Goal: Task Accomplishment & Management: Complete application form

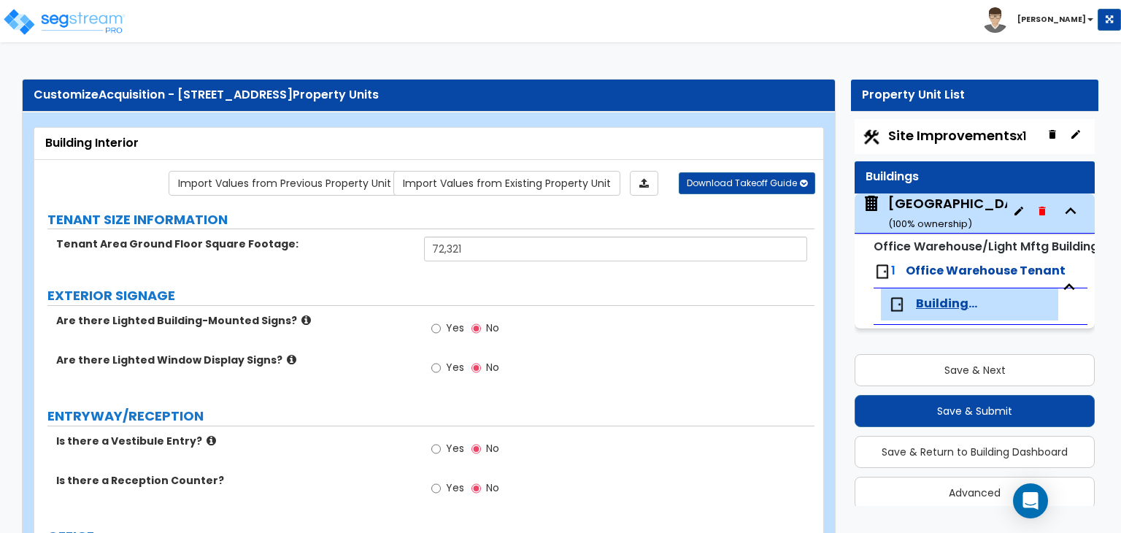
select select "1"
select select "4"
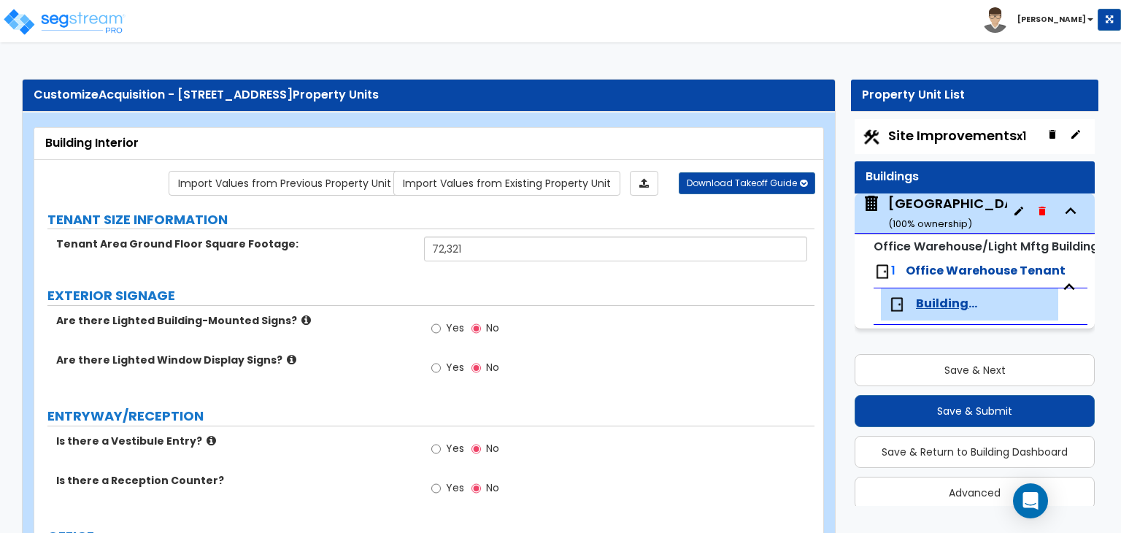
select select "1"
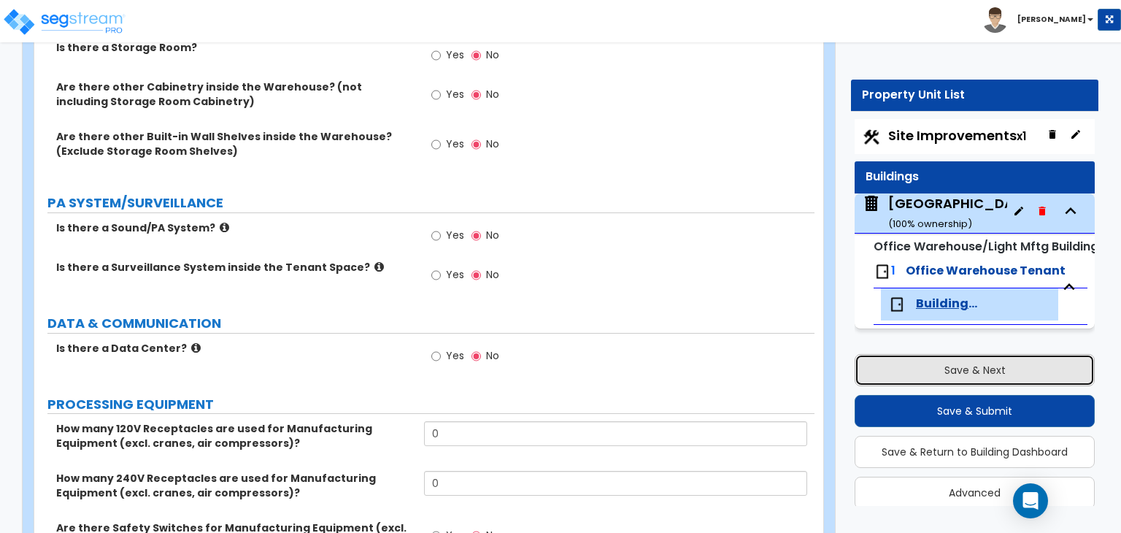
click at [979, 372] on button "Save & Next" at bounding box center [974, 370] width 240 height 32
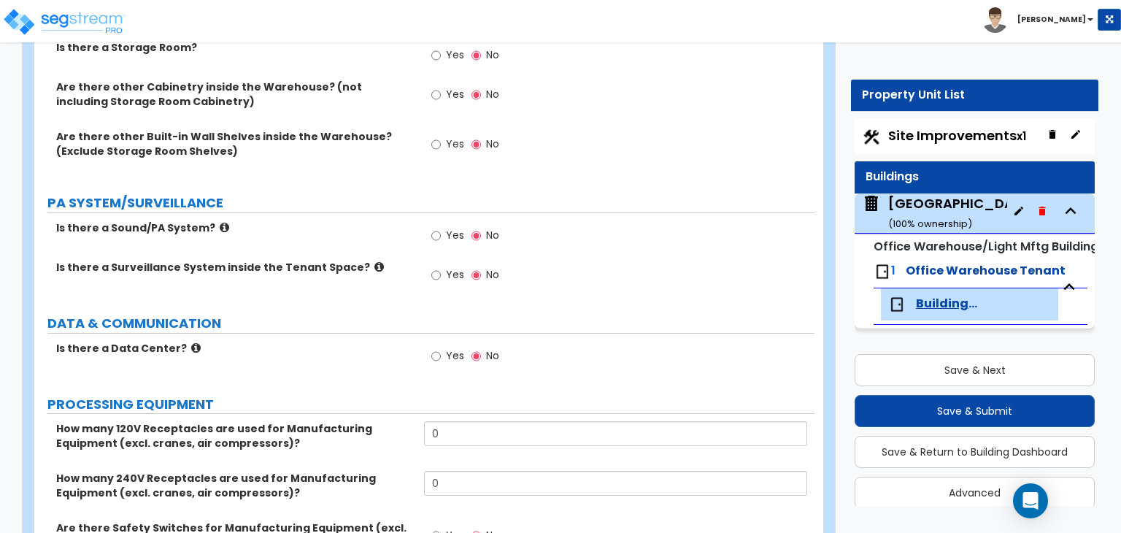
select select "2"
select select "1"
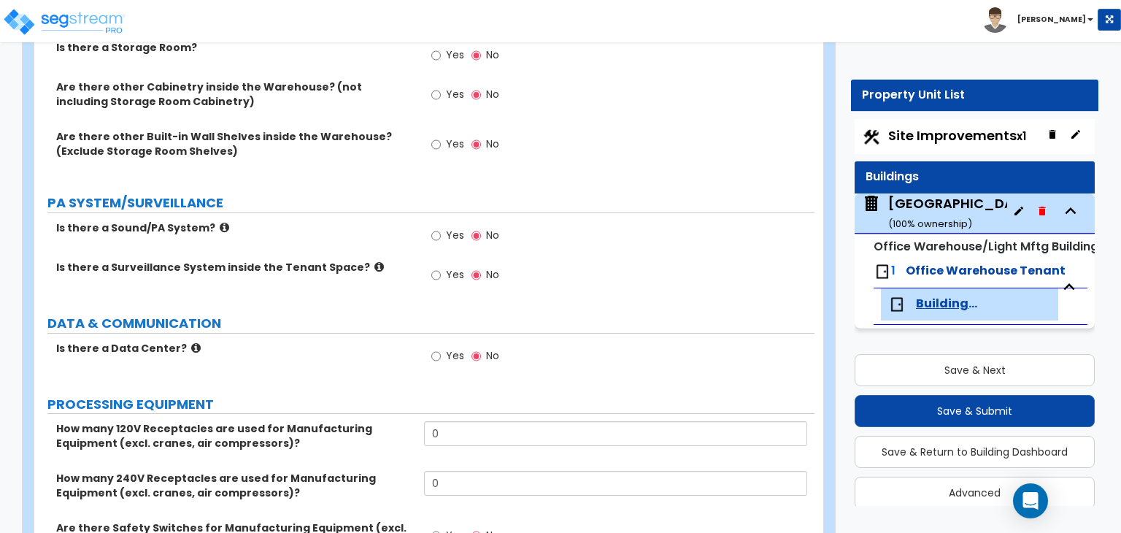
select select "1"
select select "2"
select select "1"
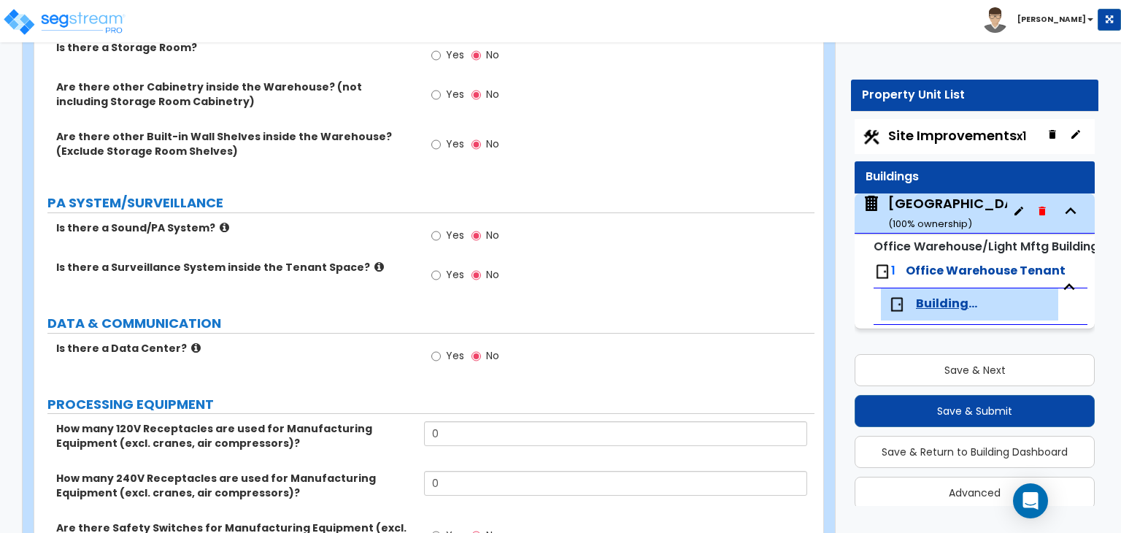
select select "1"
select select "4"
select select "1"
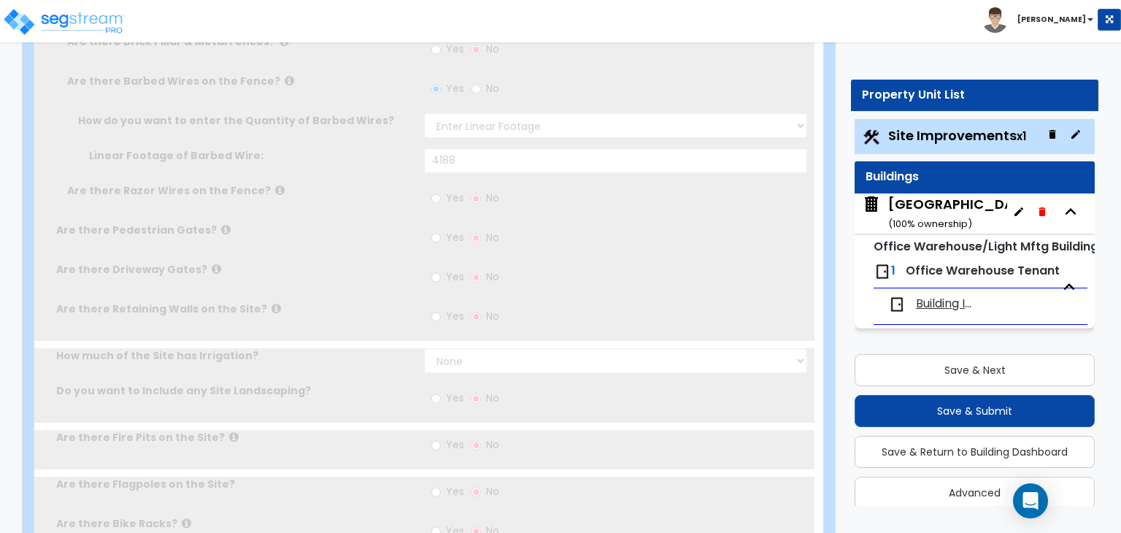
scroll to position [17, 0]
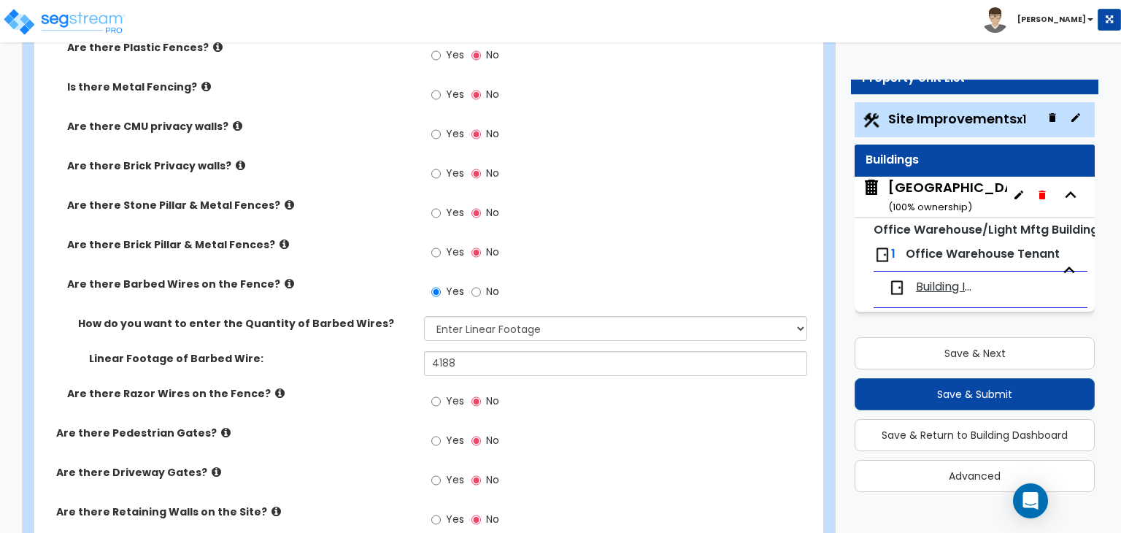
click at [957, 293] on span "Building Interior" at bounding box center [947, 287] width 62 height 17
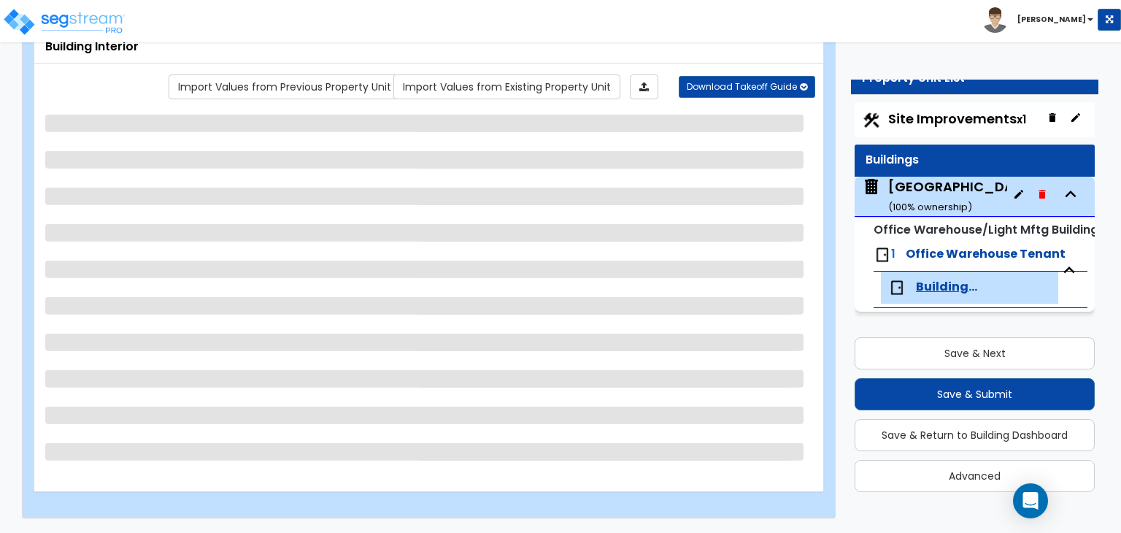
scroll to position [95, 0]
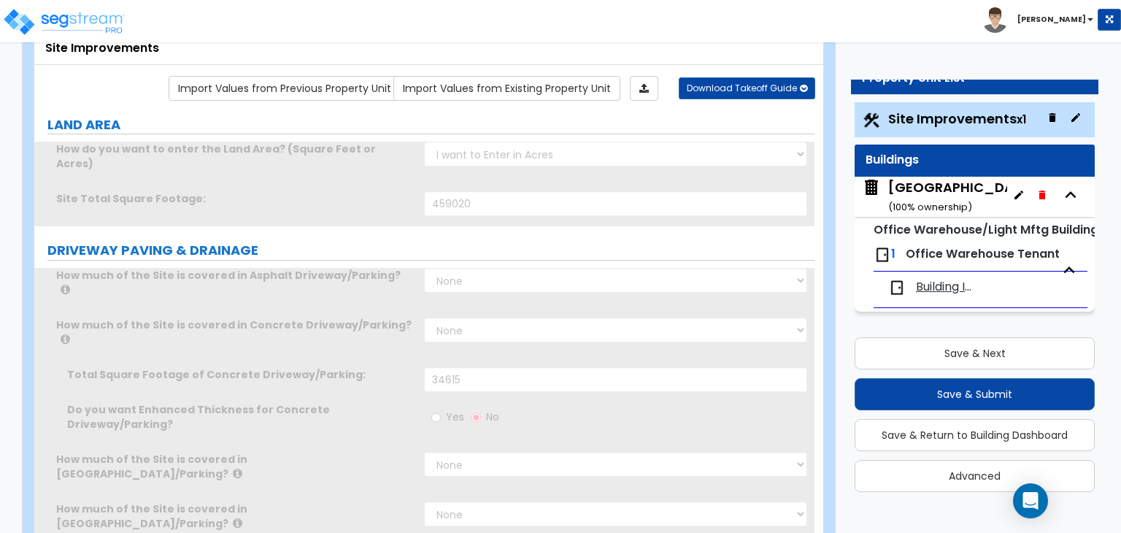
select select "2"
type input "459020"
select select "2"
type input "34615"
select select "2"
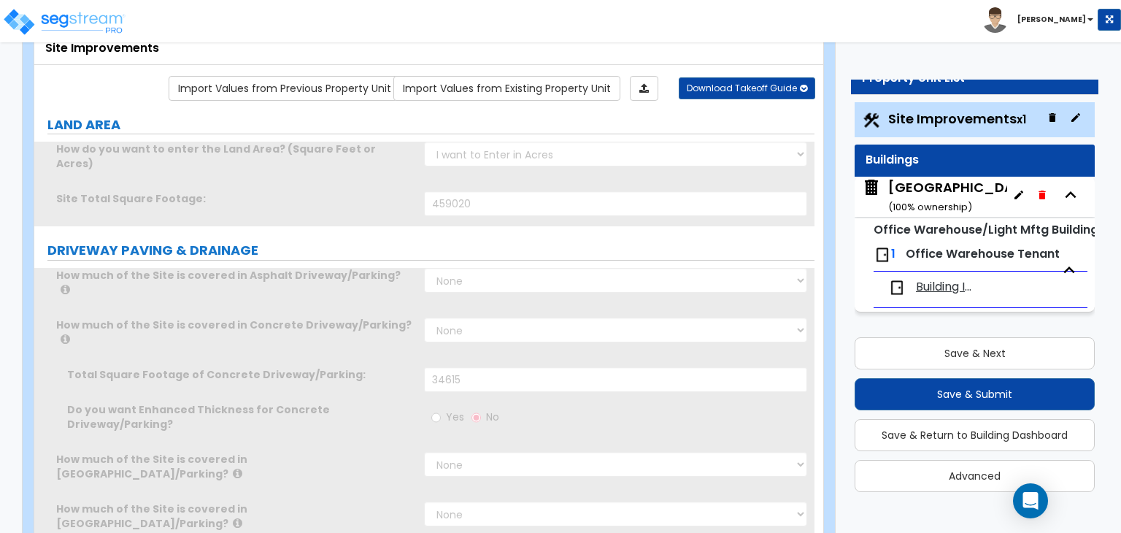
type input "306131"
radio input "true"
type input "18"
radio input "true"
select select "1"
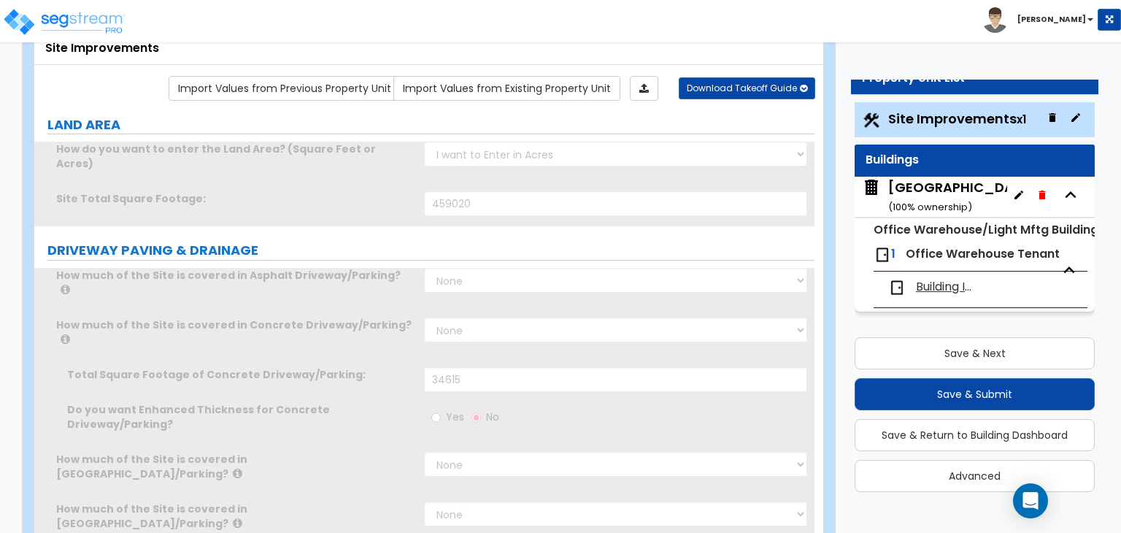
radio input "true"
select select "1"
type input "2"
radio input "true"
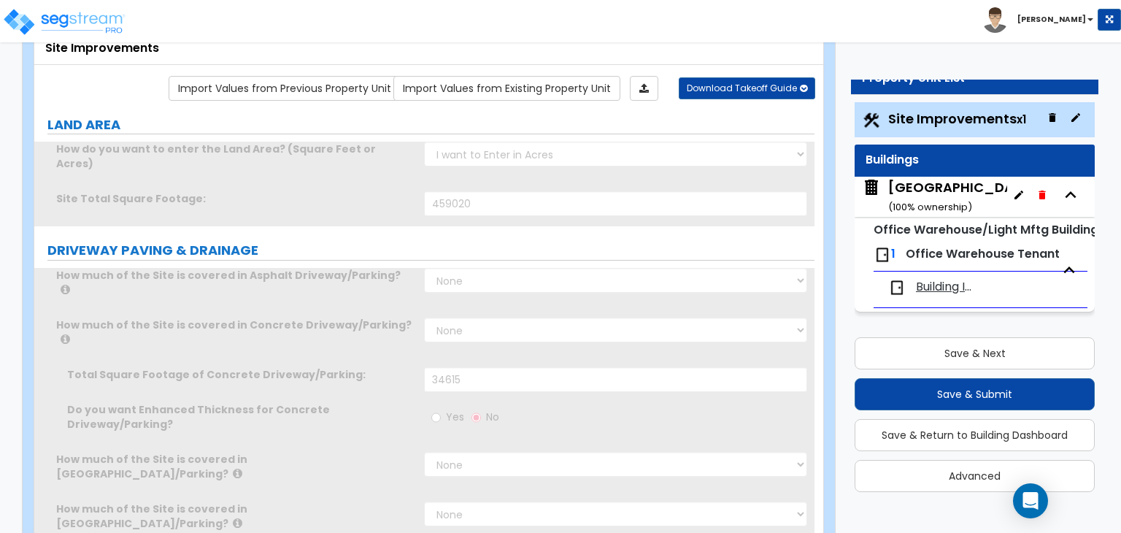
select select "1"
type input "10"
radio input "true"
select select "2"
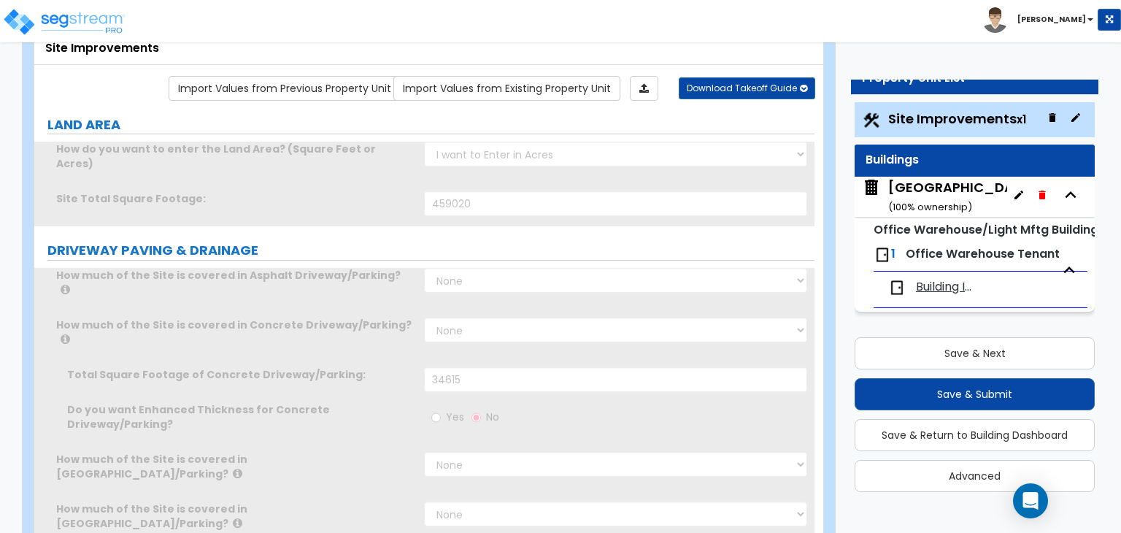
type input "201"
select select "1"
radio input "true"
select select "1"
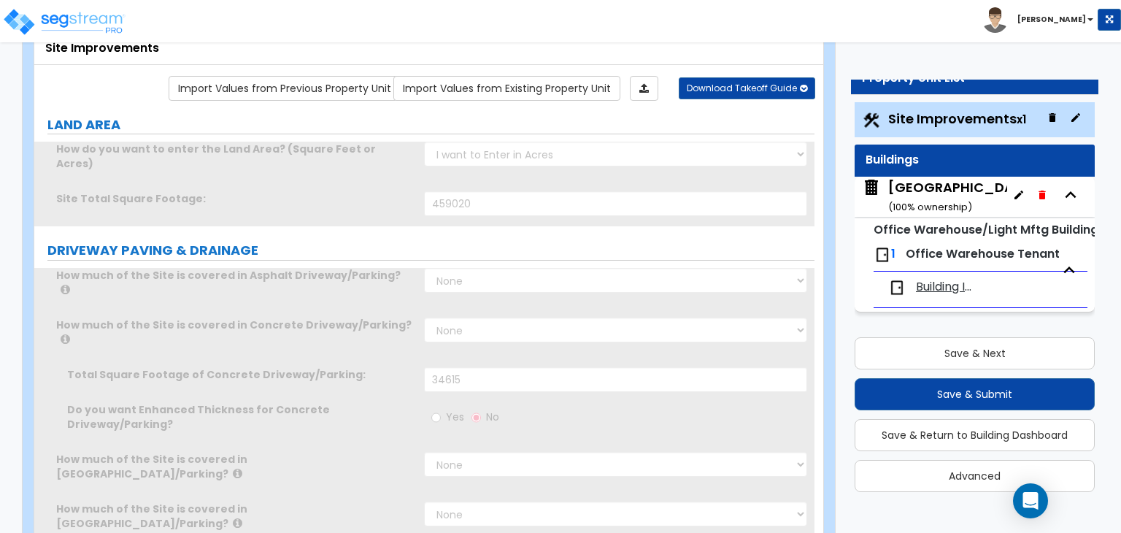
type input "469"
radio input "true"
select select "4"
type input "2094"
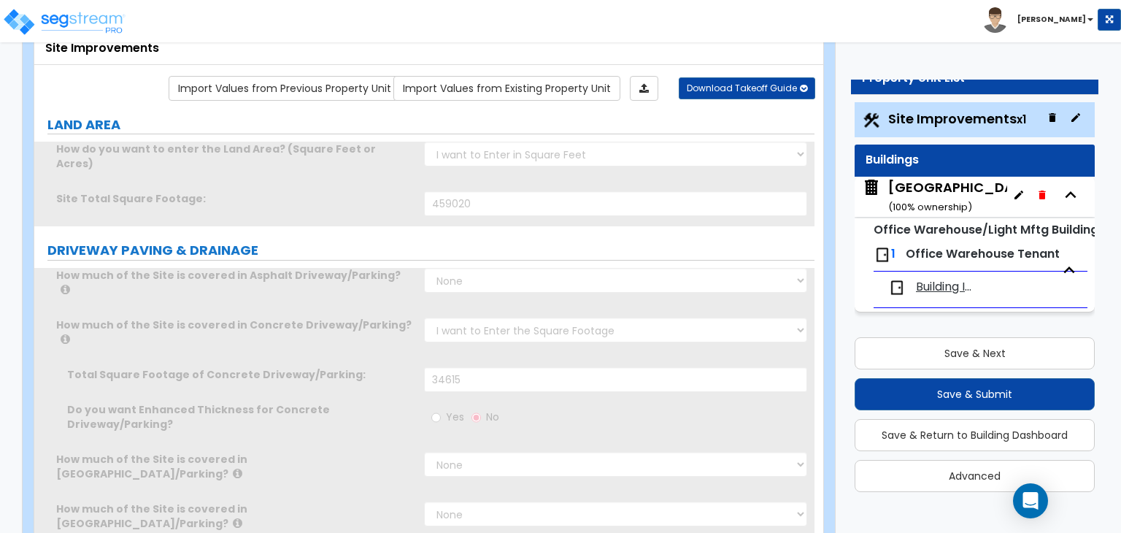
radio input "true"
select select "1"
type input "4188"
radio input "true"
type input "1"
